Goal: Information Seeking & Learning: Learn about a topic

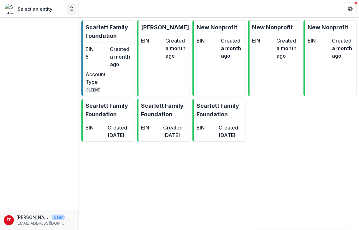
click at [71, 10] on polyline "Open entity switcher" at bounding box center [71, 10] width 3 height 1
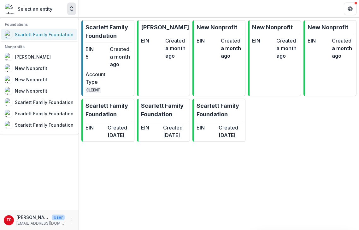
click at [26, 33] on div "Scarlett Family Foundation" at bounding box center [44, 34] width 59 height 7
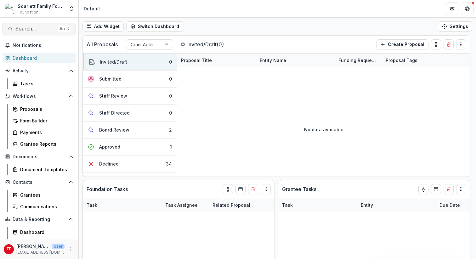
click at [32, 28] on span "Search..." at bounding box center [35, 29] width 40 height 6
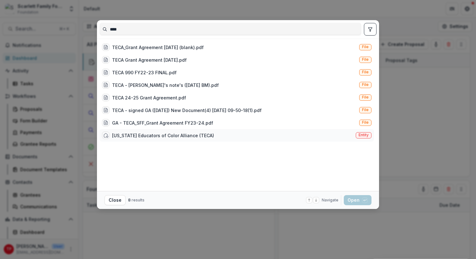
type input "****"
click at [162, 134] on div "[US_STATE] Educators of Color Alliance (TECA)" at bounding box center [163, 135] width 102 height 7
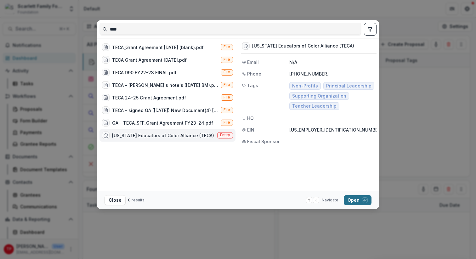
click at [354, 198] on button "Open with enter key" at bounding box center [358, 200] width 28 height 10
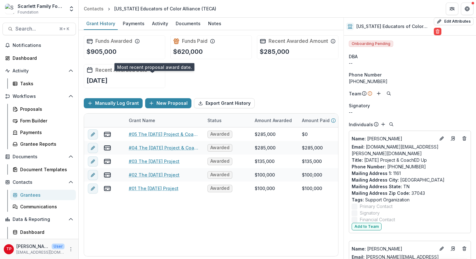
click at [153, 73] on icon at bounding box center [152, 70] width 5 height 5
click at [130, 23] on div "Payments" at bounding box center [133, 23] width 27 height 9
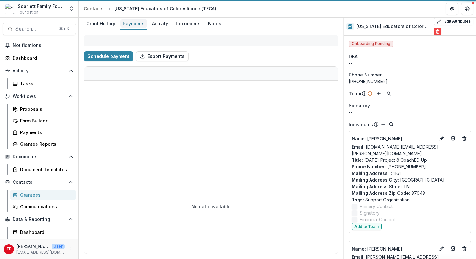
select select "****"
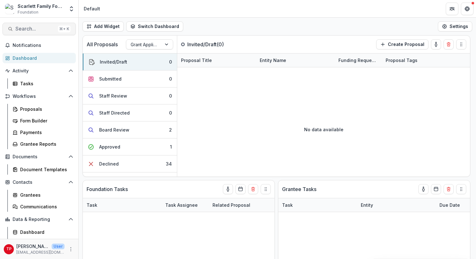
click at [25, 29] on span "Search..." at bounding box center [35, 29] width 40 height 6
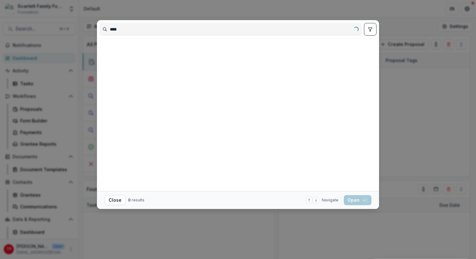
type input "****"
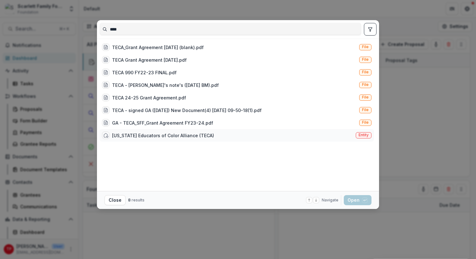
click at [179, 136] on div "[US_STATE] Educators of Color Alliance (TECA)" at bounding box center [163, 135] width 102 height 7
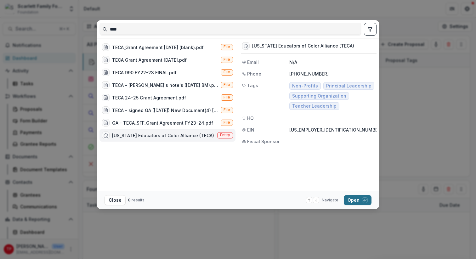
click at [357, 200] on button "Open with enter key" at bounding box center [358, 200] width 28 height 10
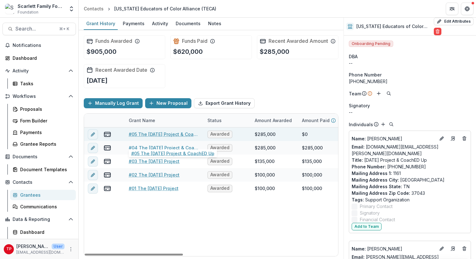
click at [157, 138] on link "#05 The [DATE] Project & CoachED Up" at bounding box center [164, 134] width 71 height 7
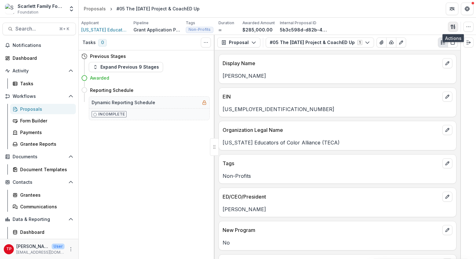
click at [358, 27] on icon "button" at bounding box center [453, 26] width 5 height 5
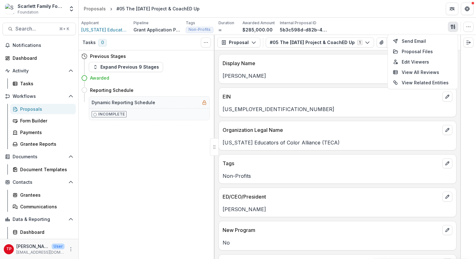
click at [358, 14] on header "Proposals #05 The [DATE] Project & CoachED Up" at bounding box center [278, 8] width 398 height 17
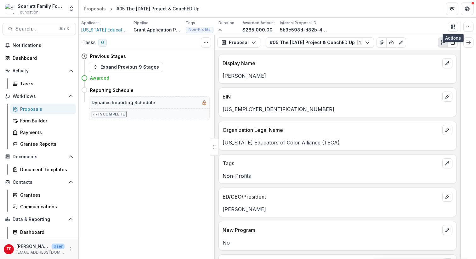
click at [358, 21] on div "Applicant [US_STATE] Educators of Color Alliance (TECA) Pipeline Grant Applicat…" at bounding box center [277, 26] width 393 height 13
click at [358, 42] on polyline "Expand right" at bounding box center [470, 43] width 1 height 2
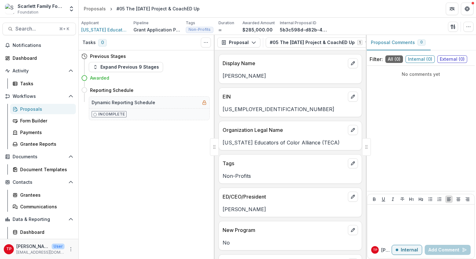
click at [358, 147] on div at bounding box center [366, 147] width 9 height 18
click at [358, 25] on div "Applicant [US_STATE] Educators of Color Alliance (TECA) Pipeline Grant Applicat…" at bounding box center [277, 26] width 393 height 13
click at [358, 27] on icon "button" at bounding box center [468, 26] width 5 height 5
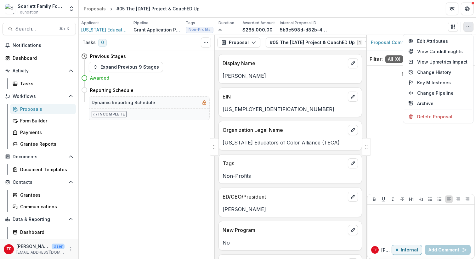
click at [358, 21] on div "Applicant [US_STATE] Educators of Color Alliance (TECA) Pipeline Grant Applicat…" at bounding box center [277, 26] width 393 height 13
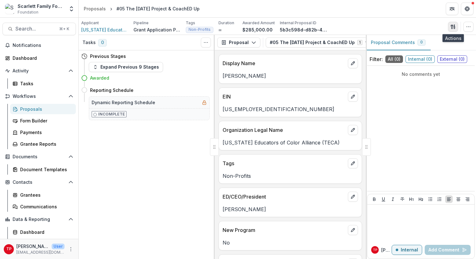
click at [358, 26] on icon "button" at bounding box center [453, 26] width 5 height 5
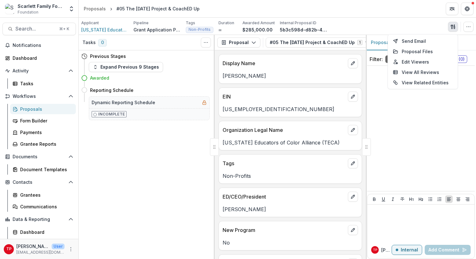
click at [358, 6] on header "Proposals #05 The [DATE] Project & CoachED Up" at bounding box center [278, 8] width 398 height 17
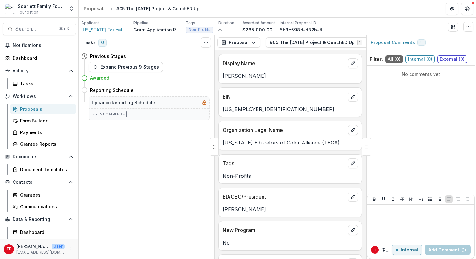
click at [96, 30] on span "[US_STATE] Educators of Color Alliance (TECA)" at bounding box center [104, 29] width 47 height 7
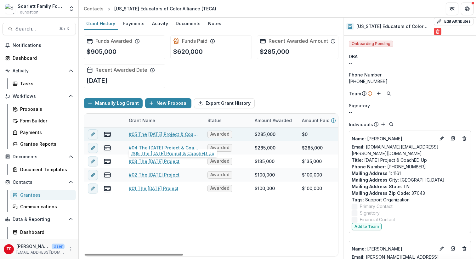
click at [147, 138] on link "#05 The [DATE] Project & CoachED Up" at bounding box center [164, 134] width 71 height 7
